Goal: Transaction & Acquisition: Purchase product/service

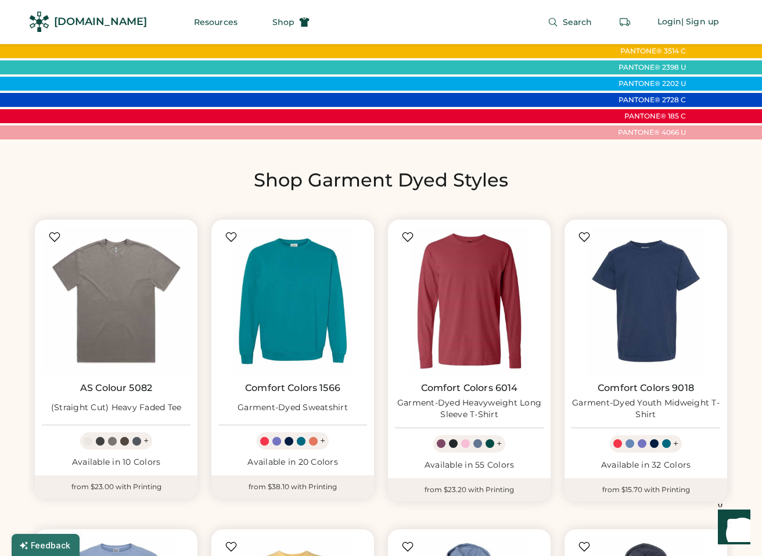
scroll to position [519, 0]
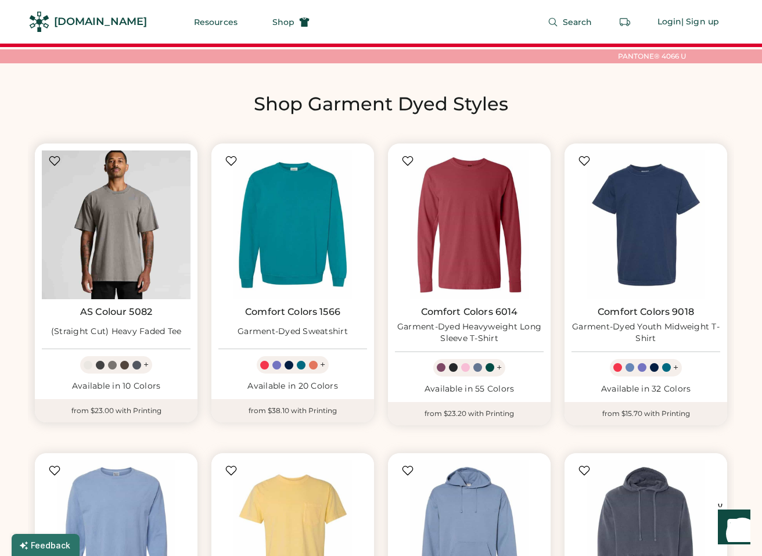
click at [132, 249] on img at bounding box center [116, 224] width 149 height 149
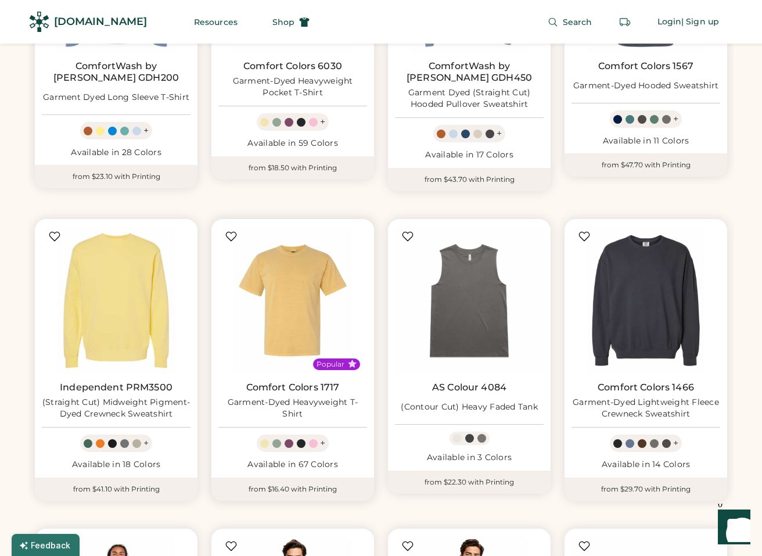
scroll to position [1076, 0]
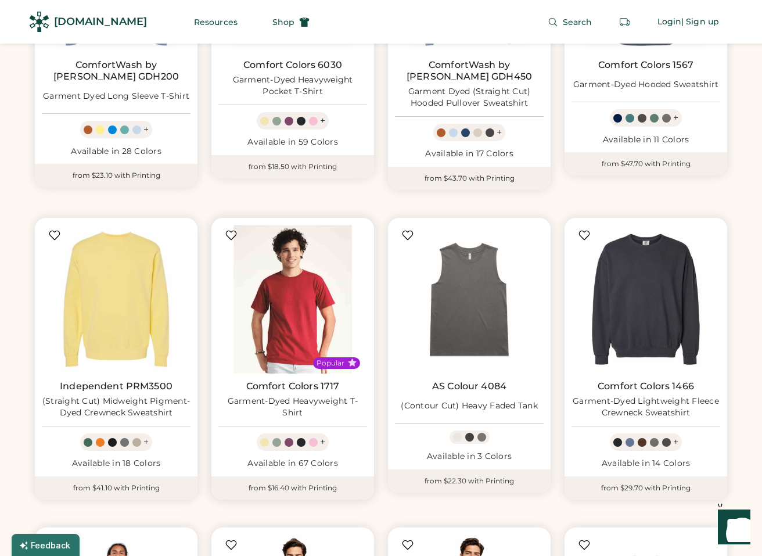
click at [310, 317] on img at bounding box center [292, 299] width 149 height 149
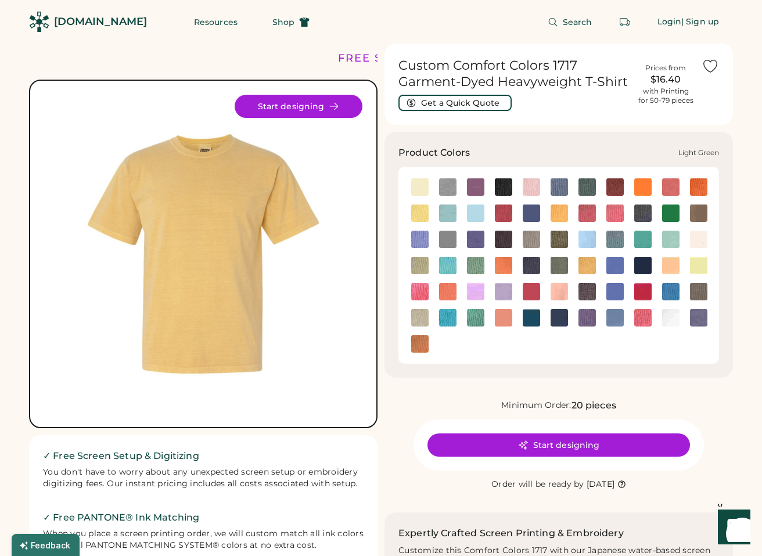
click at [471, 267] on img at bounding box center [475, 265] width 17 height 17
